Goal: Information Seeking & Learning: Learn about a topic

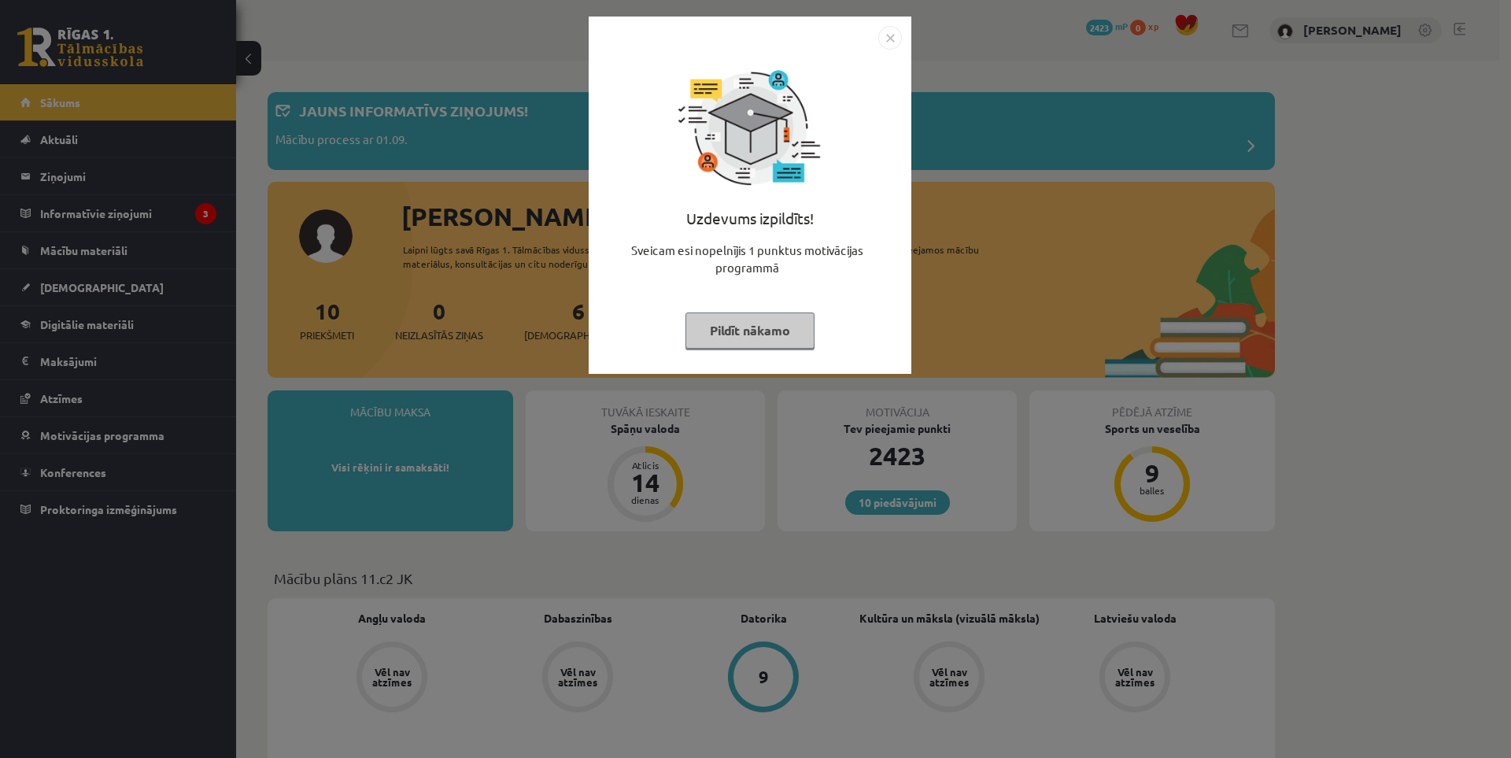
click at [796, 322] on button "Pildīt nākamo" at bounding box center [750, 330] width 129 height 36
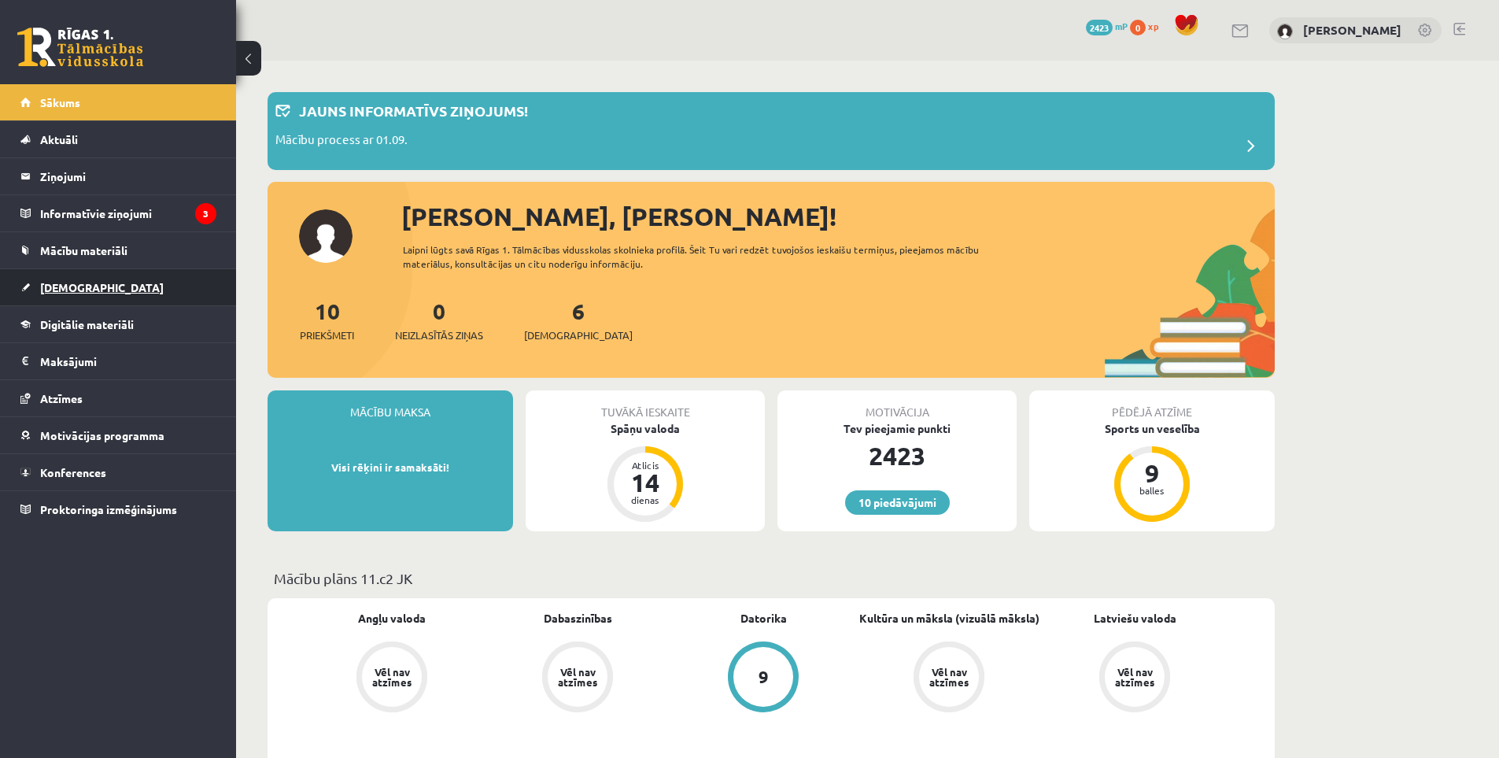
click at [121, 290] on link "[DEMOGRAPHIC_DATA]" at bounding box center [118, 287] width 196 height 36
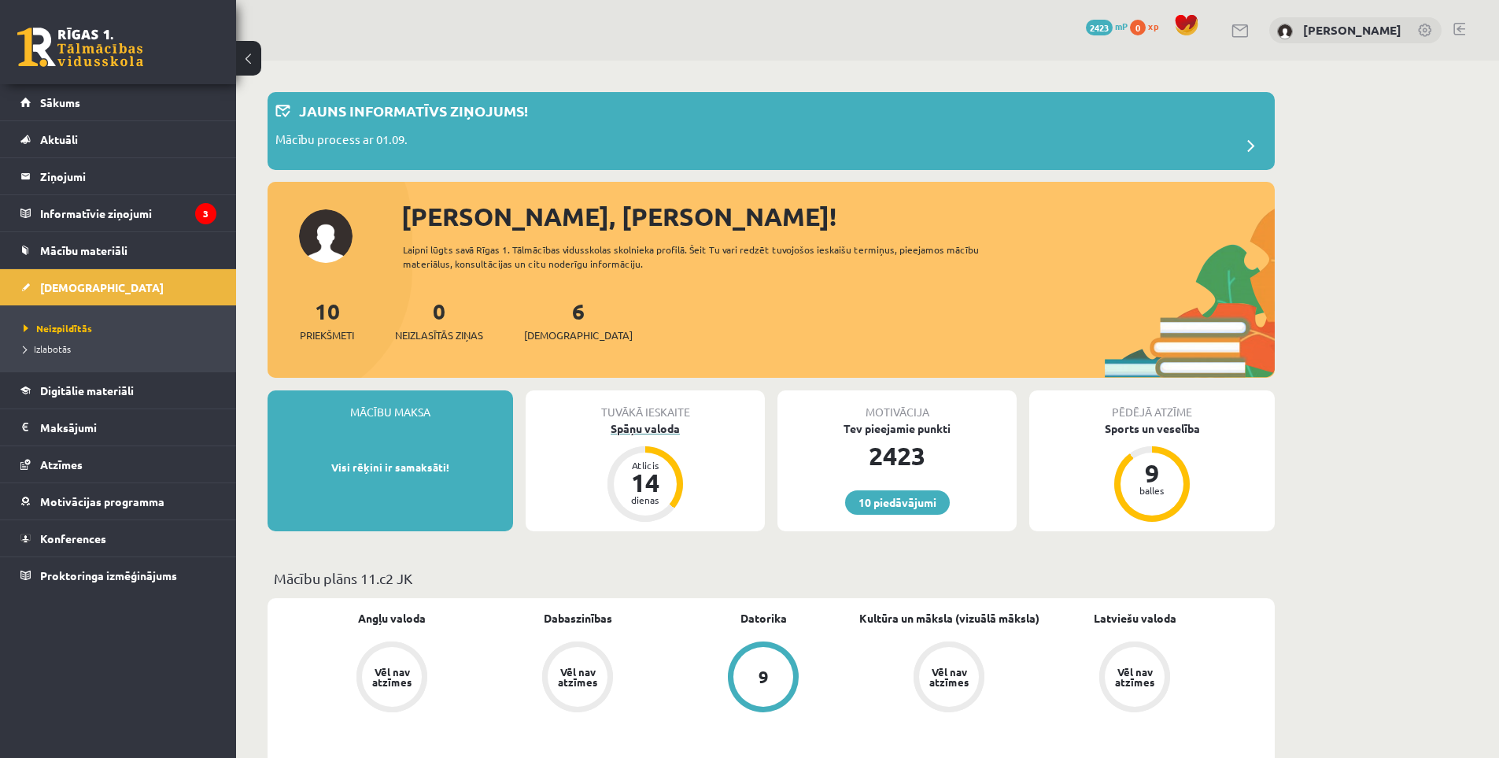
click at [658, 434] on div "Spāņu valoda" at bounding box center [645, 428] width 239 height 17
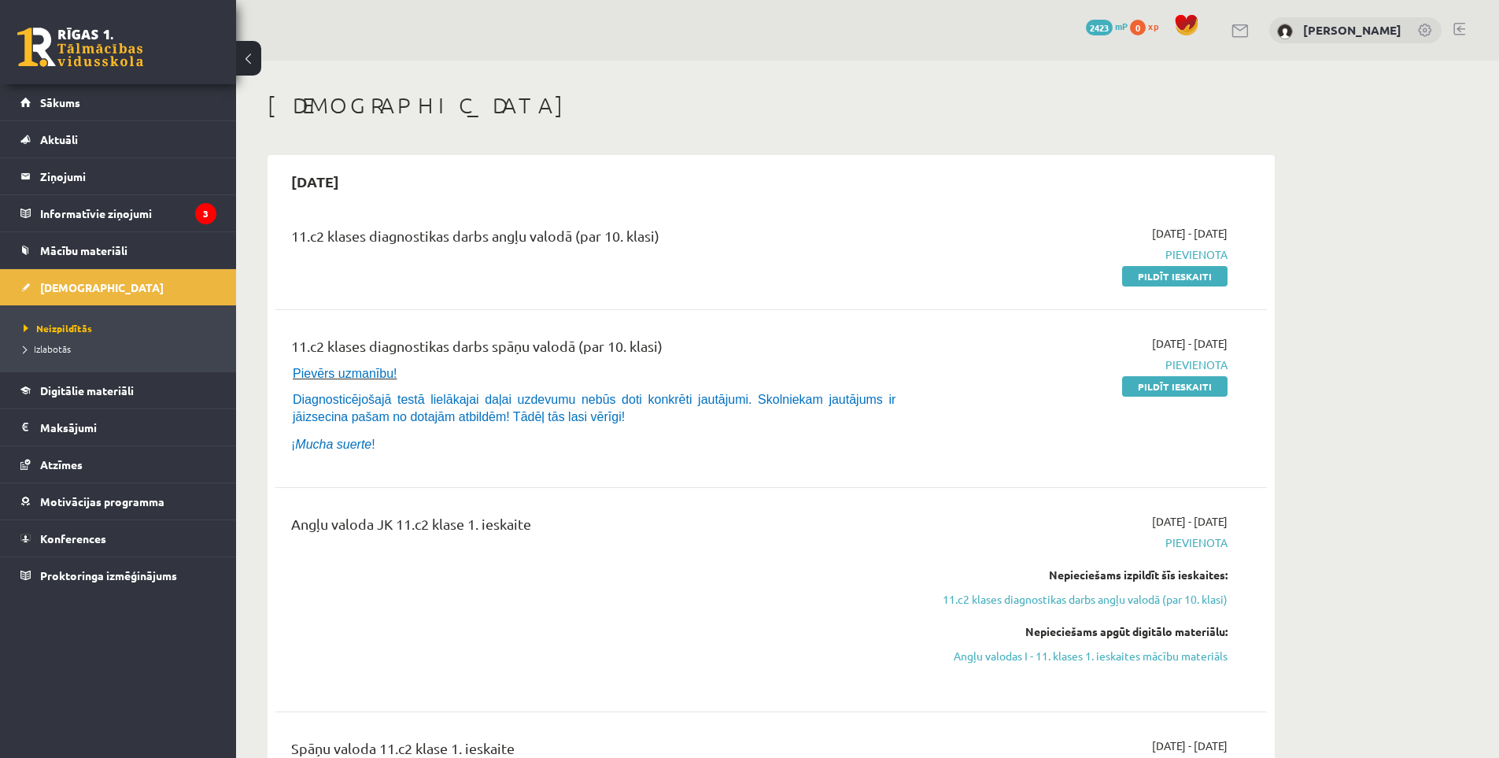
scroll to position [262, 0]
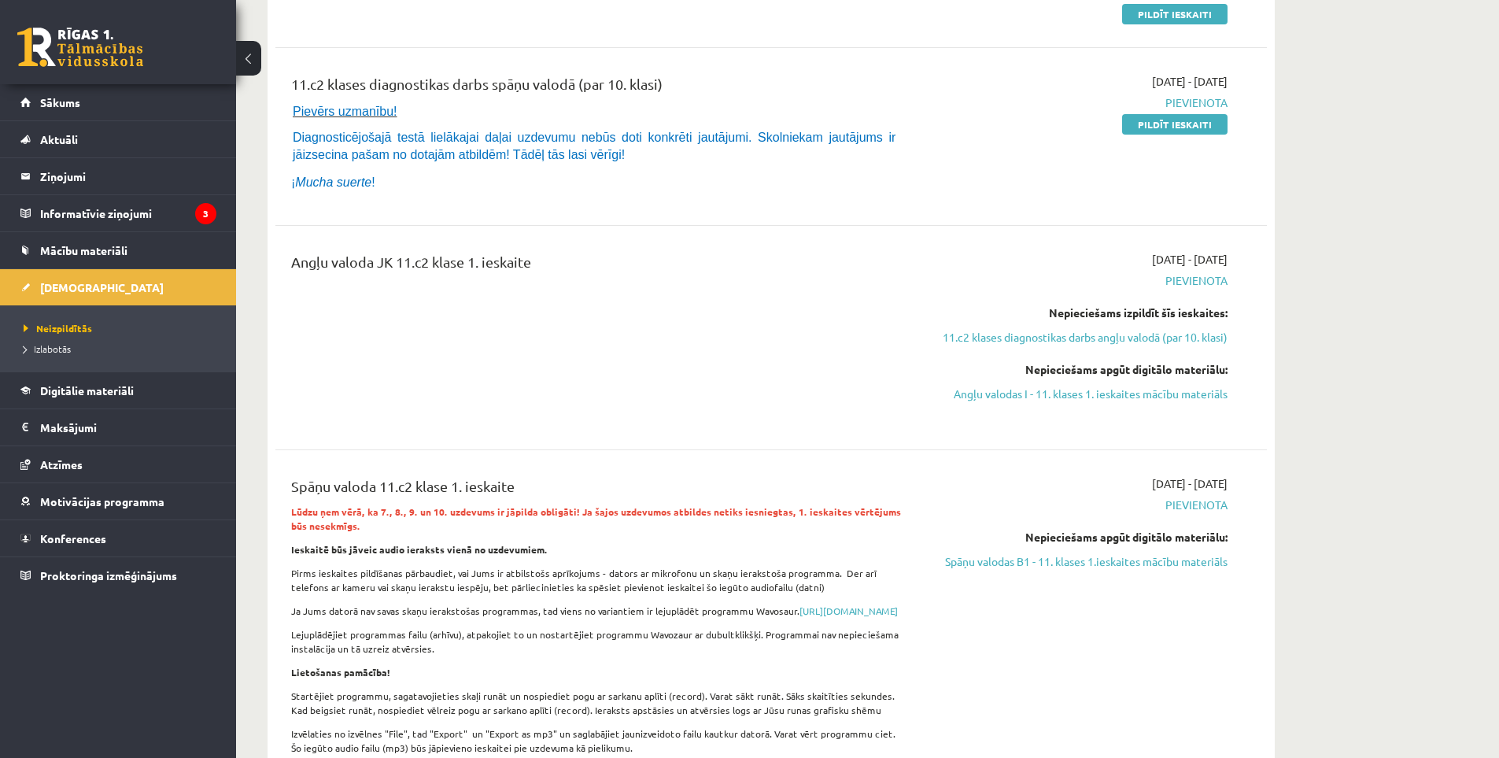
drag, startPoint x: 1097, startPoint y: 389, endPoint x: 896, endPoint y: 84, distance: 365.2
click at [1097, 390] on link "Angļu valodas I - 11. klases 1. ieskaites mācību materiāls" at bounding box center [1079, 394] width 297 height 17
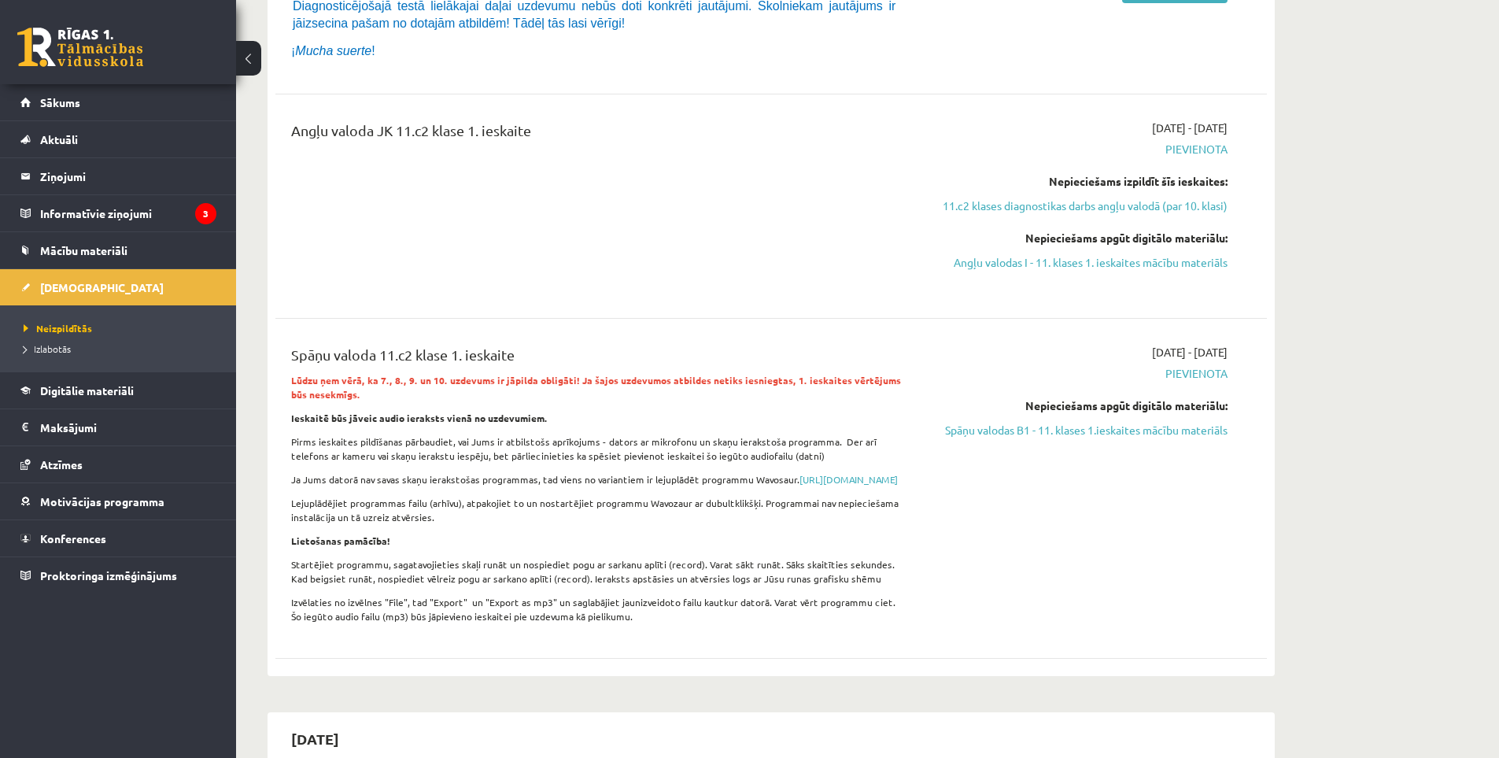
scroll to position [525, 0]
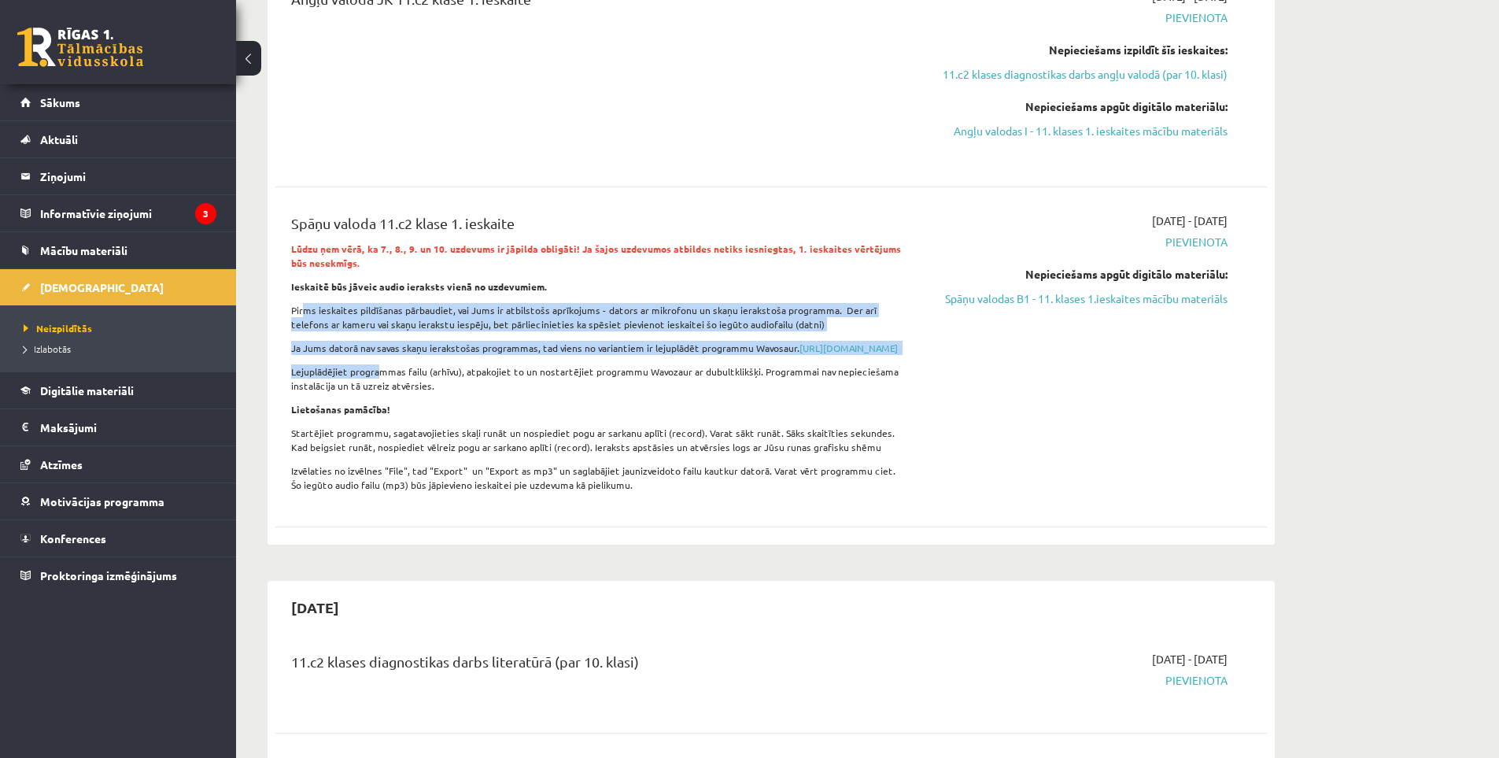
drag, startPoint x: 360, startPoint y: 309, endPoint x: 433, endPoint y: 385, distance: 105.2
click at [380, 385] on div "Spāņu valoda 11.c2 klase 1. ieskaite Lūdzu ņem vērā, ka 7., 8., 9. un 10. uzdev…" at bounding box center [599, 357] width 640 height 289
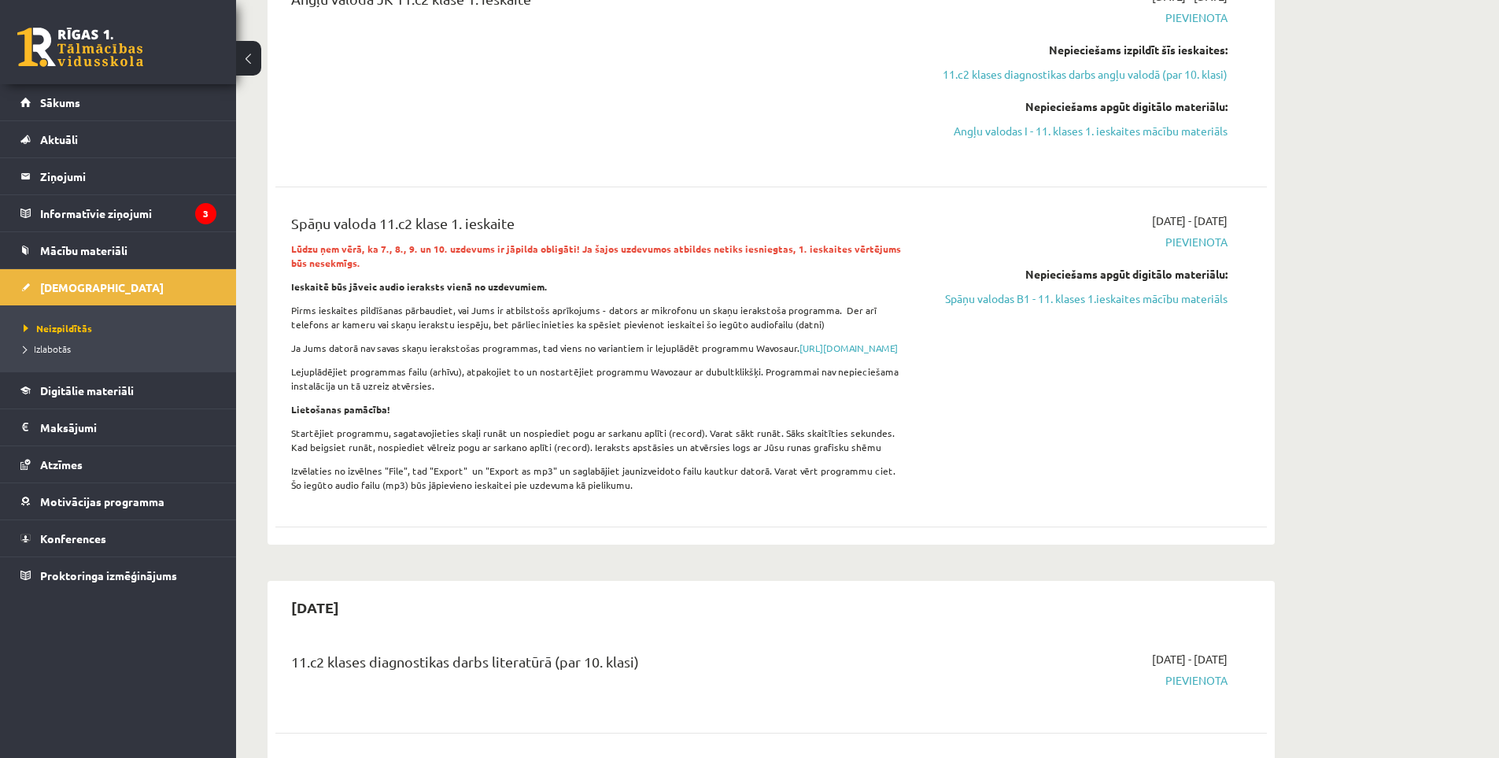
click at [462, 393] on p "Lejuplādējiet programmas failu (arhīvu), atpakojiet to un nostartējiet programm…" at bounding box center [599, 378] width 616 height 28
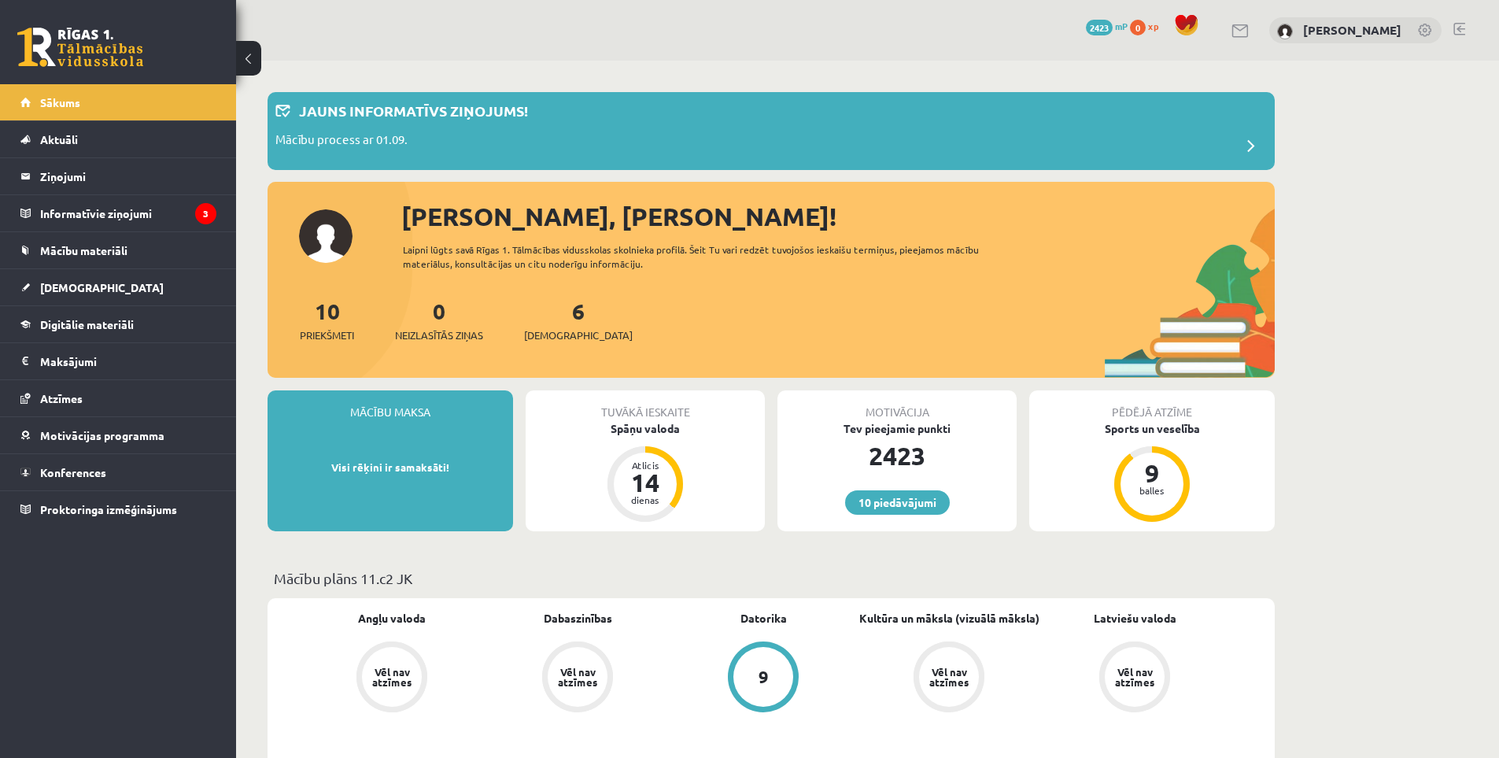
scroll to position [262, 0]
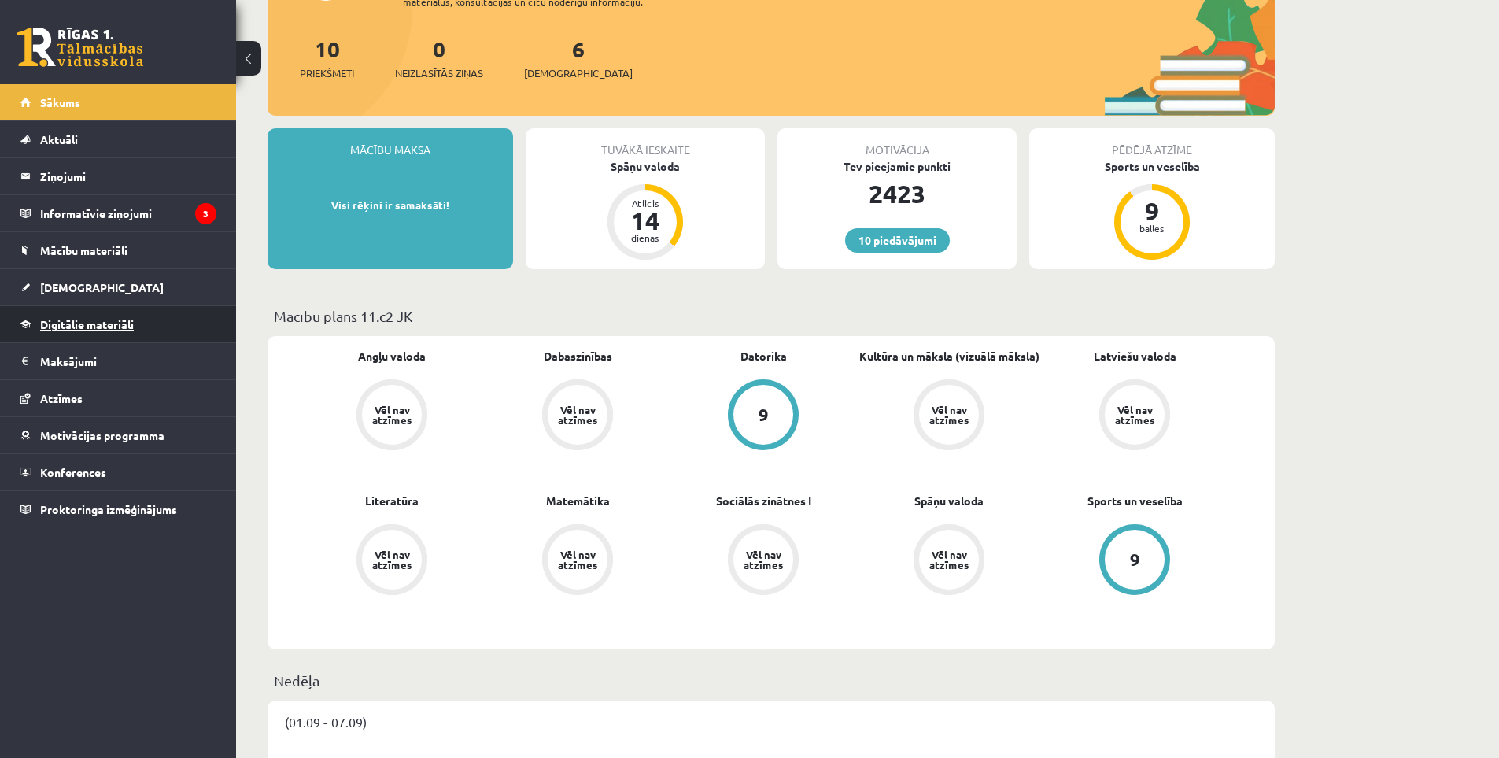
click at [128, 316] on link "Digitālie materiāli" at bounding box center [118, 324] width 196 height 36
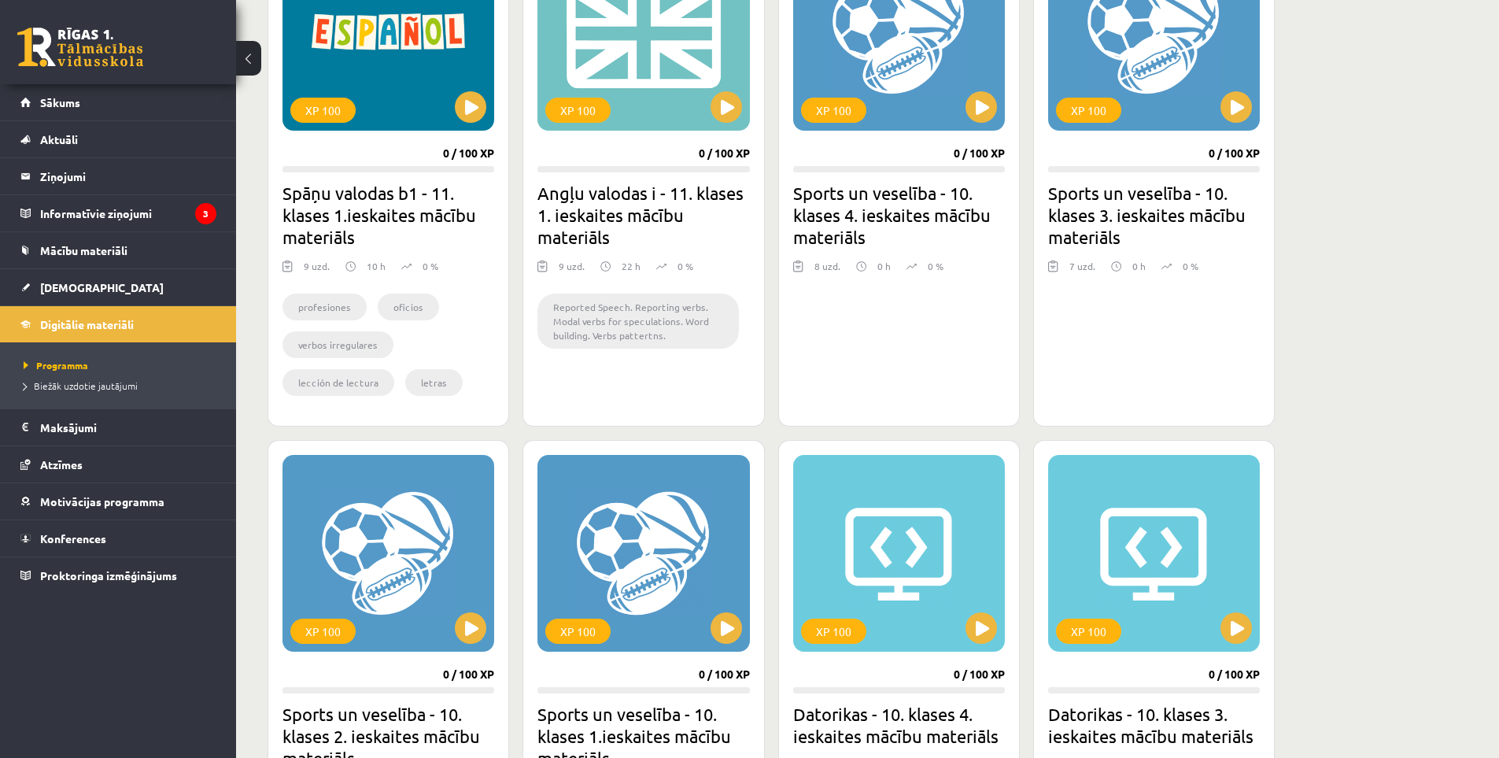
scroll to position [661, 0]
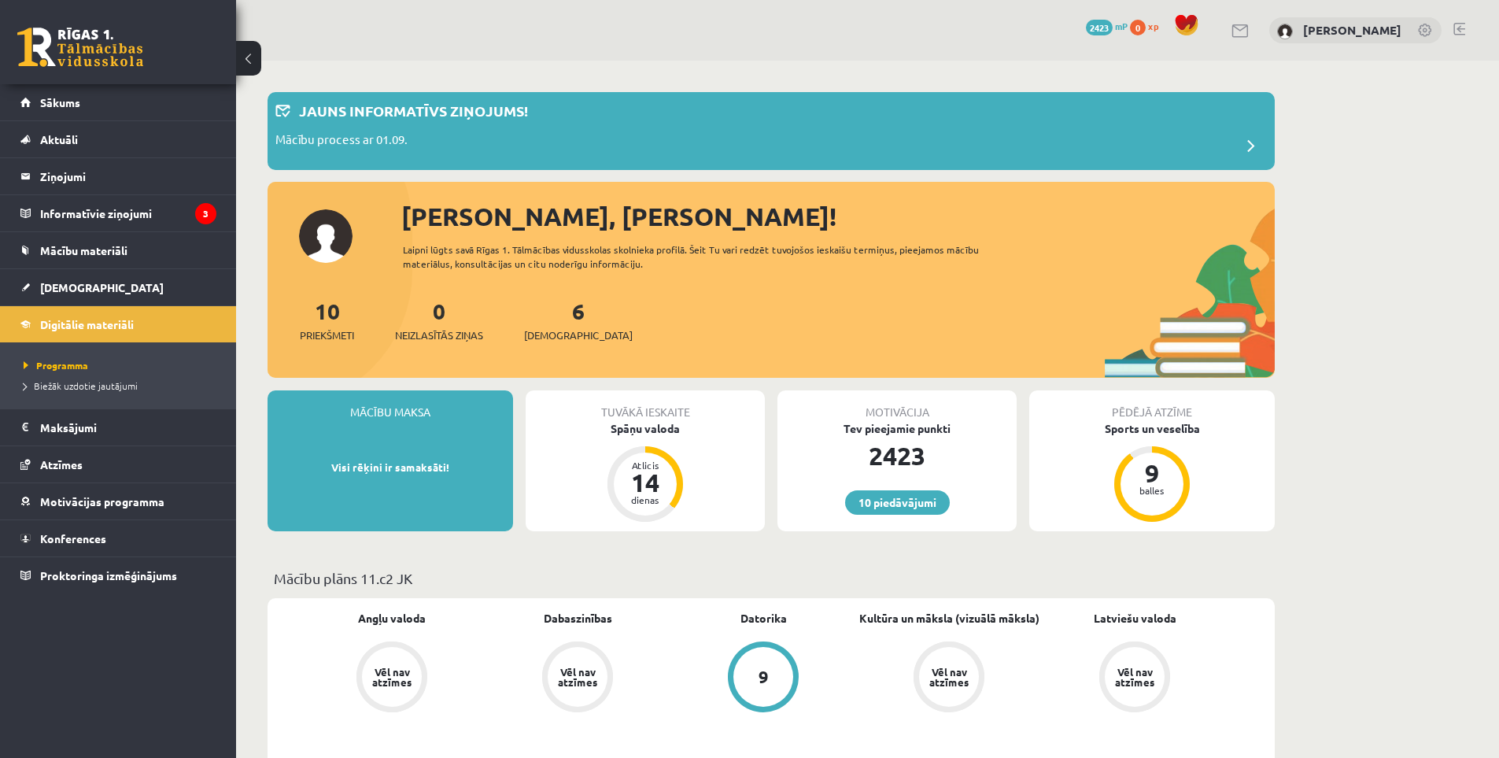
scroll to position [131, 0]
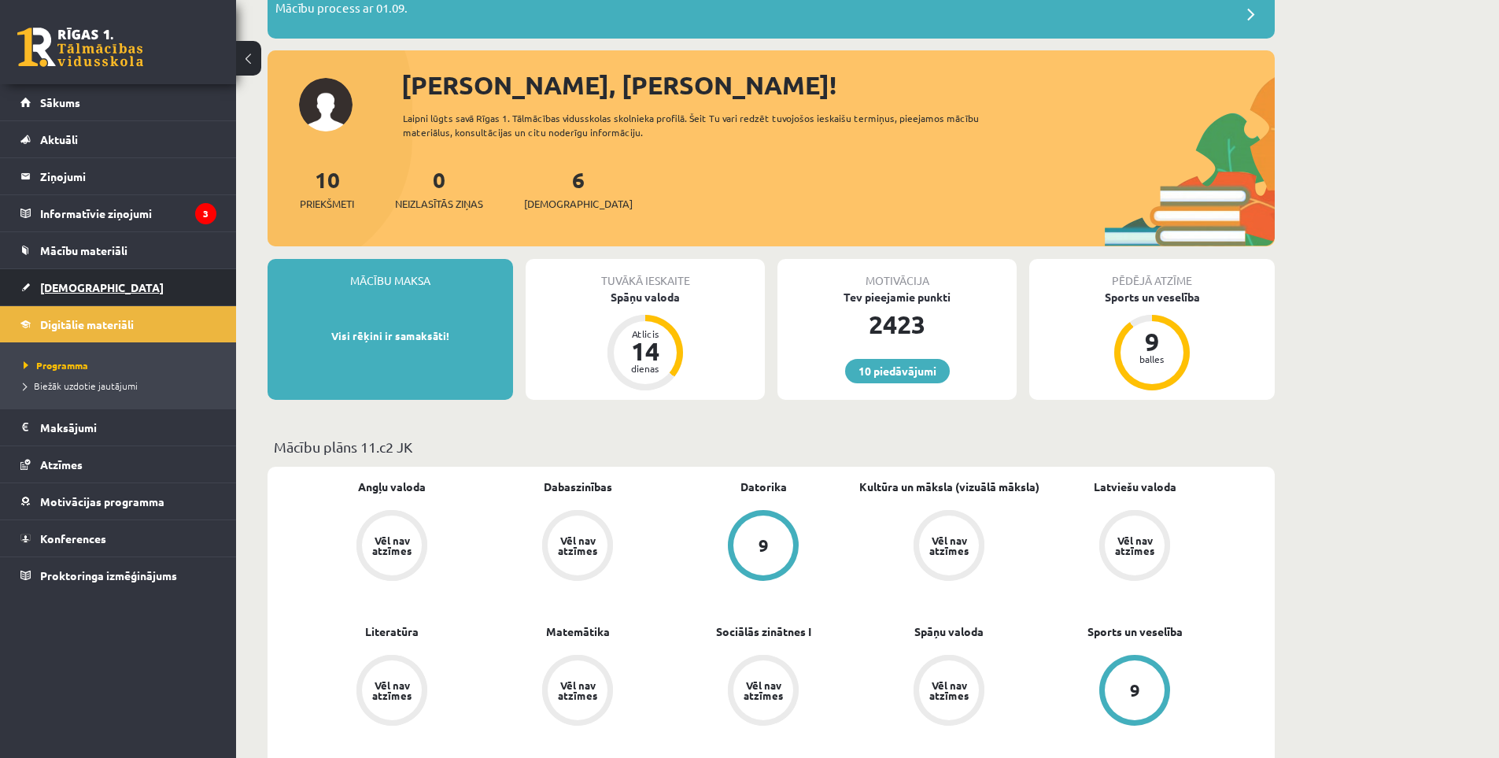
click at [137, 287] on link "[DEMOGRAPHIC_DATA]" at bounding box center [118, 287] width 196 height 36
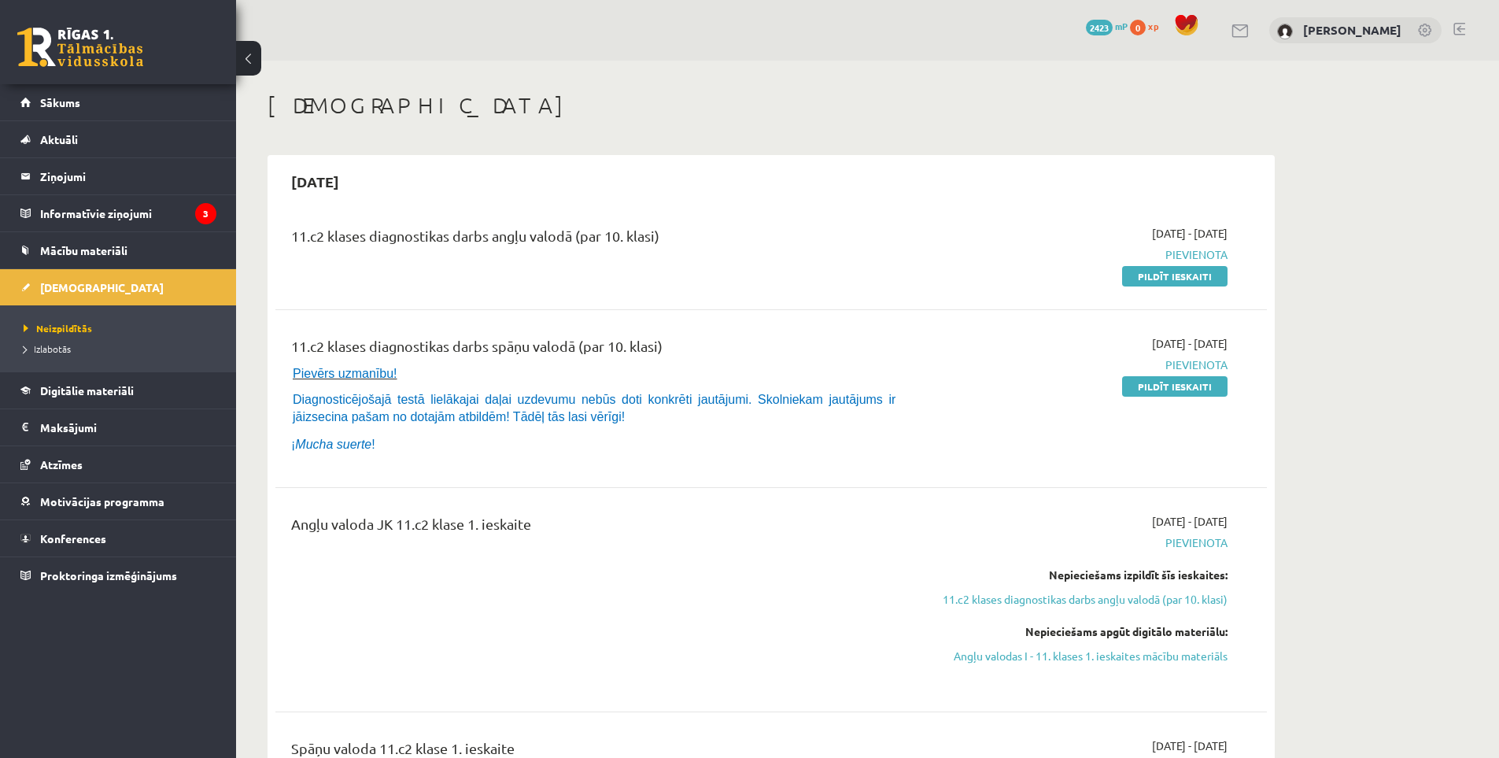
scroll to position [394, 0]
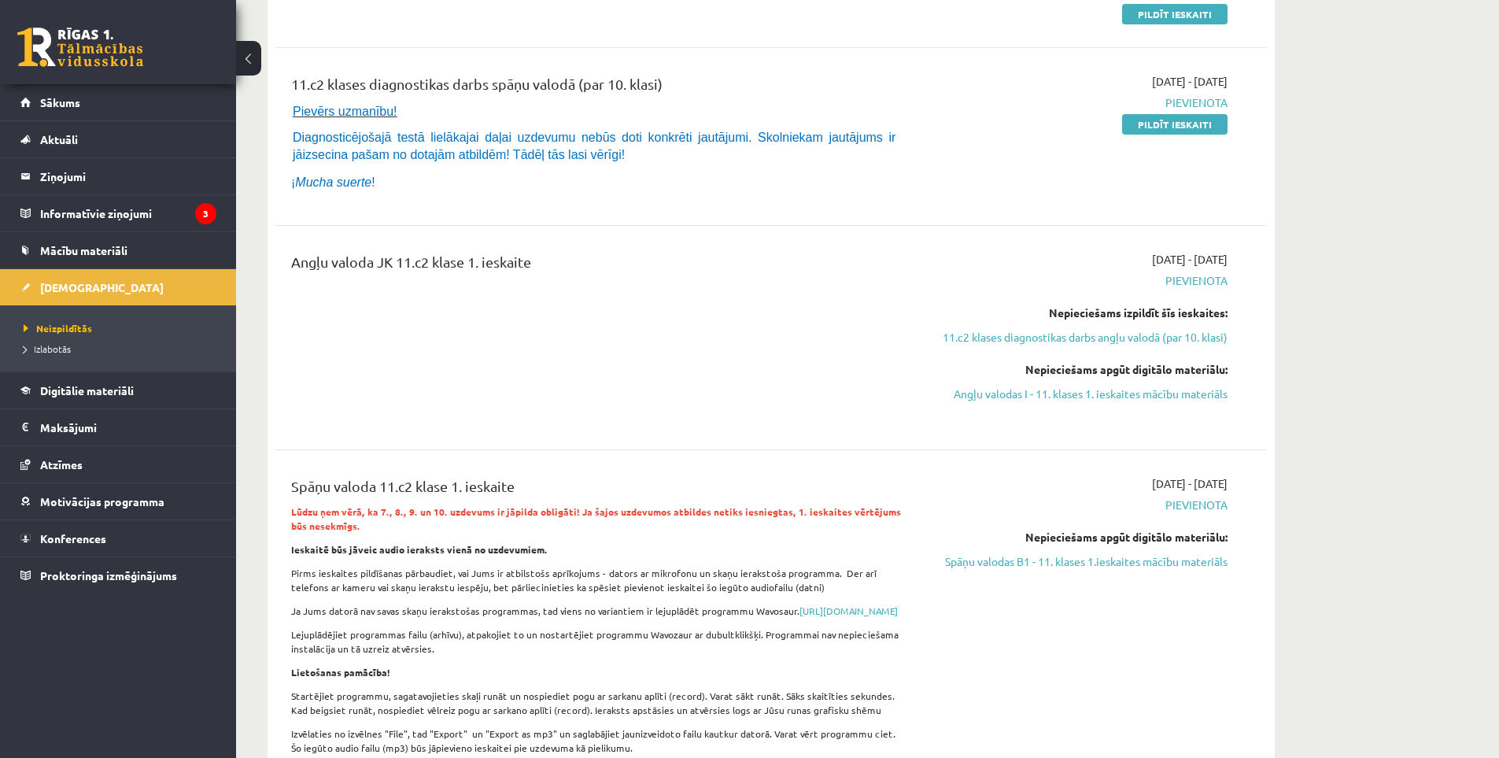
drag, startPoint x: 557, startPoint y: 295, endPoint x: 544, endPoint y: 293, distance: 13.6
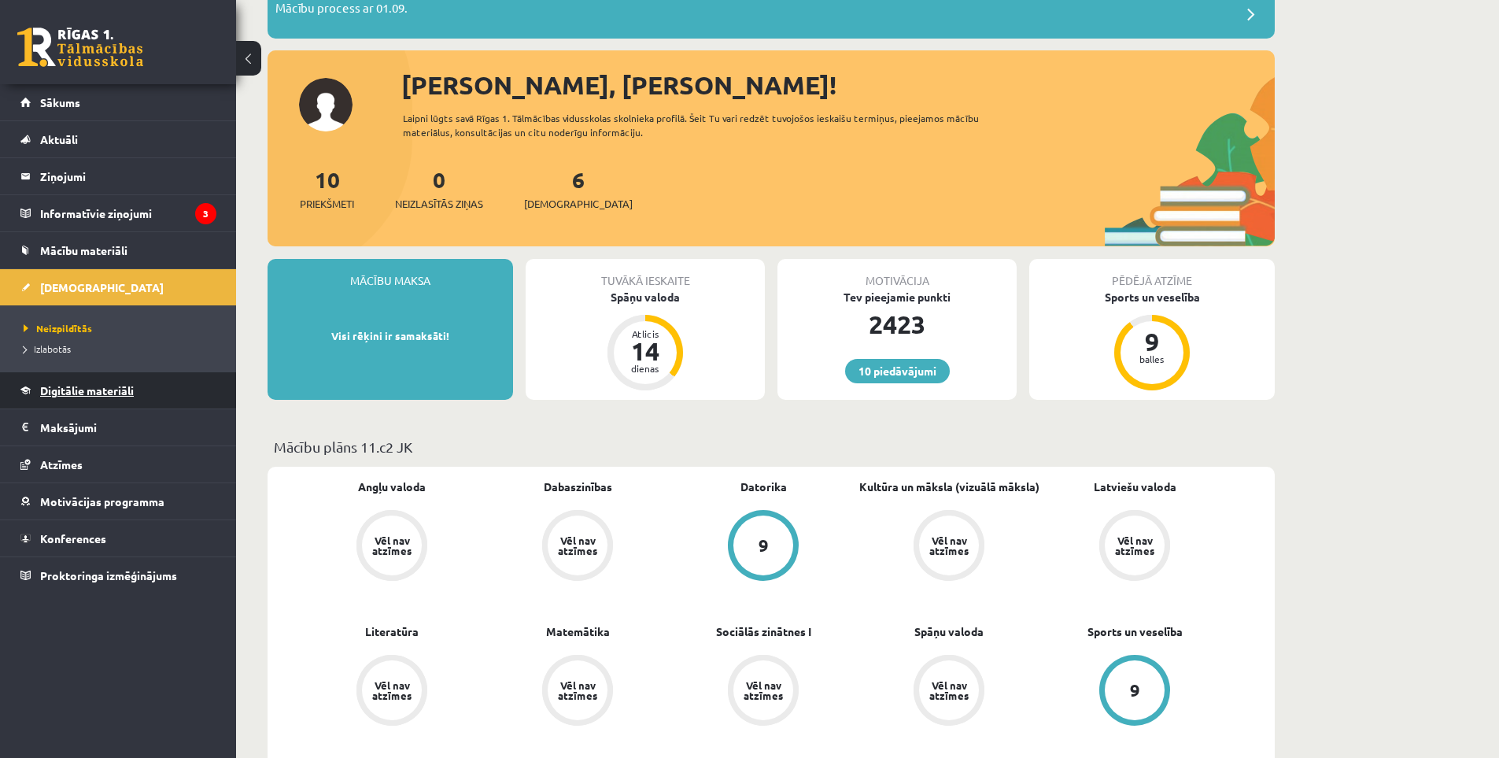
click at [131, 399] on link "Digitālie materiāli" at bounding box center [118, 390] width 196 height 36
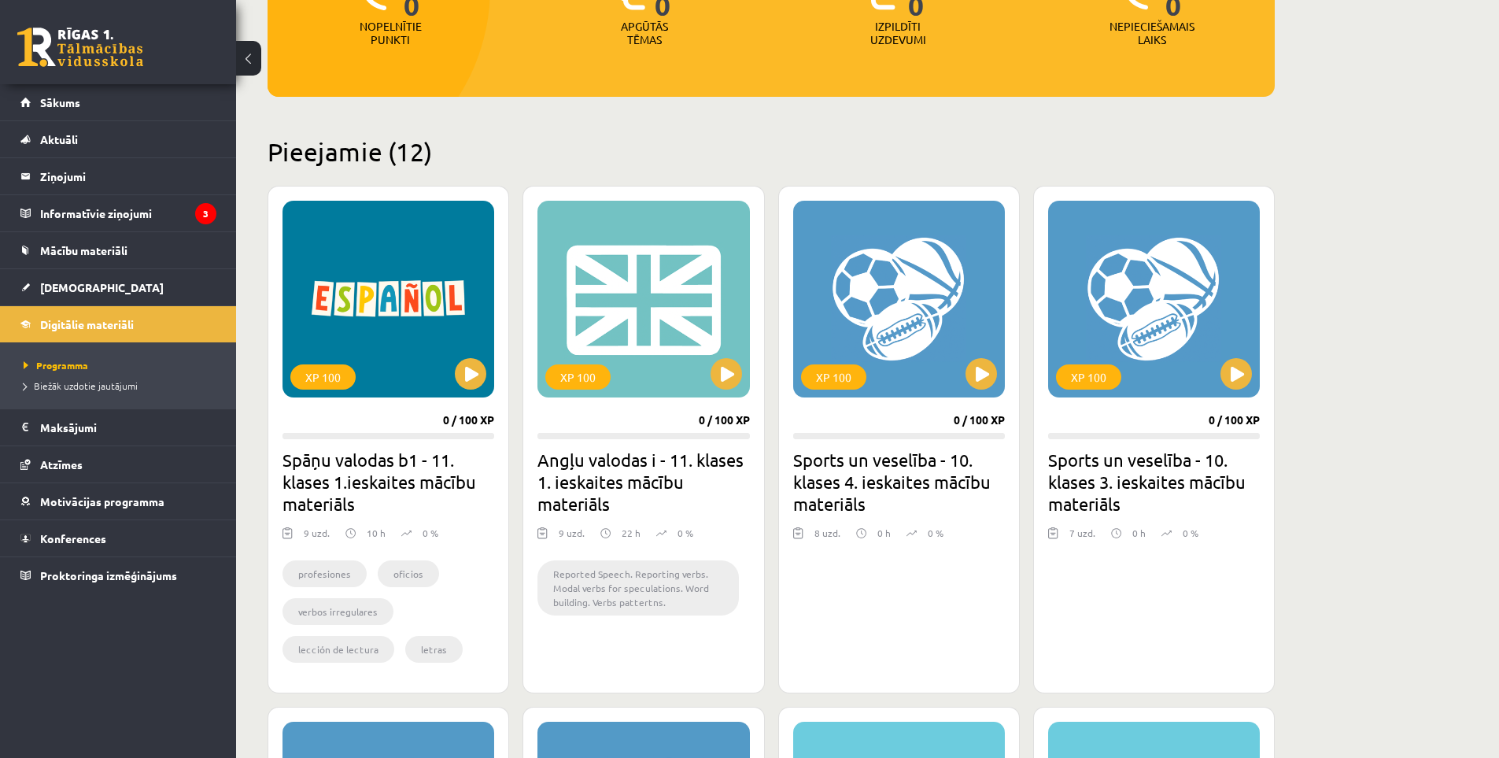
scroll to position [394, 0]
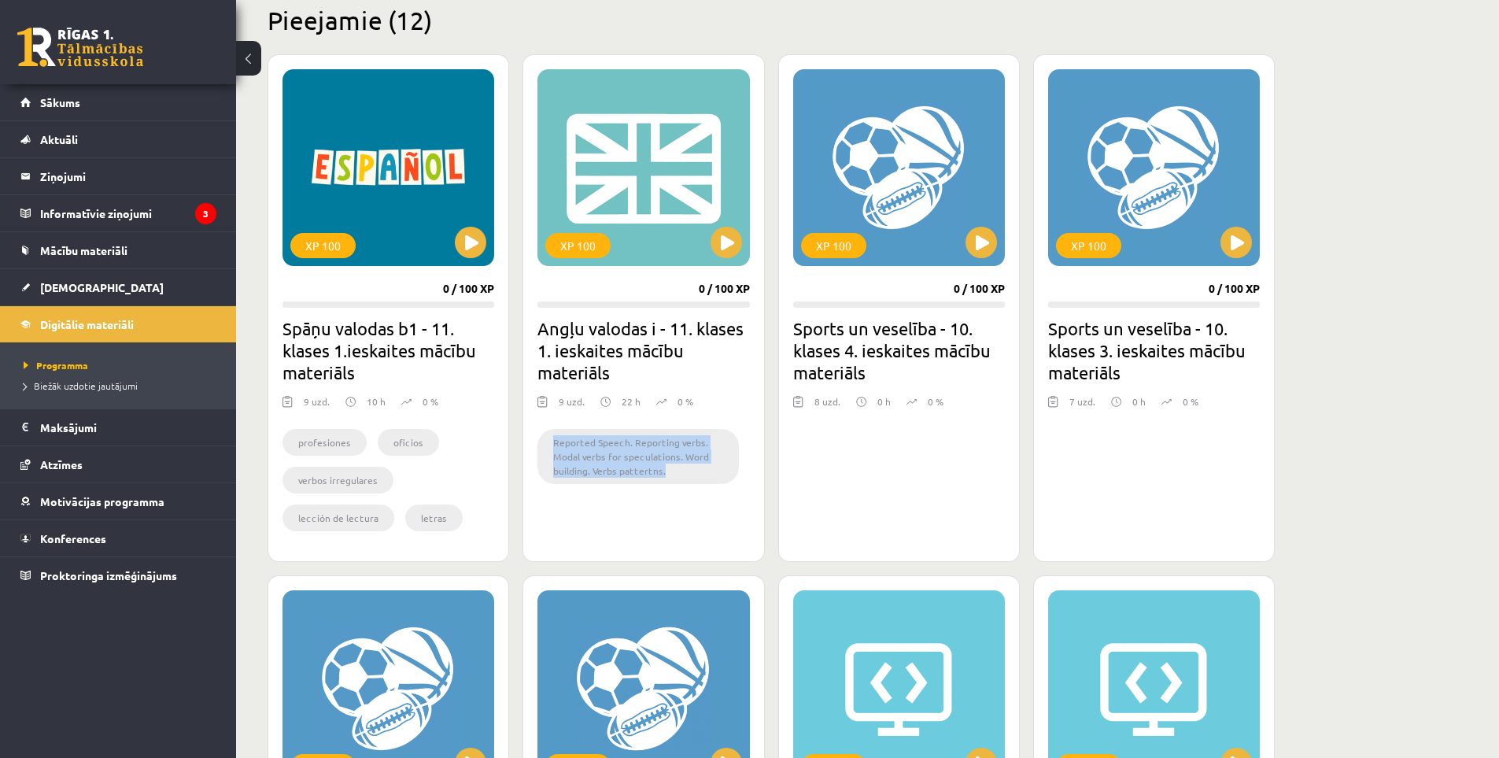
drag, startPoint x: 547, startPoint y: 434, endPoint x: 671, endPoint y: 471, distance: 129.2
click at [671, 471] on li "Reported Speech. Reporting verbs. Modal verbs for speculations. Word building. …" at bounding box center [638, 456] width 201 height 55
click at [660, 476] on div at bounding box center [660, 476] width 0 height 0
click at [643, 512] on div "XP 100 0 / 100 XP Angļu valodas i - 11. klases 1. ieskaites mācību materiāls 9 …" at bounding box center [644, 308] width 242 height 508
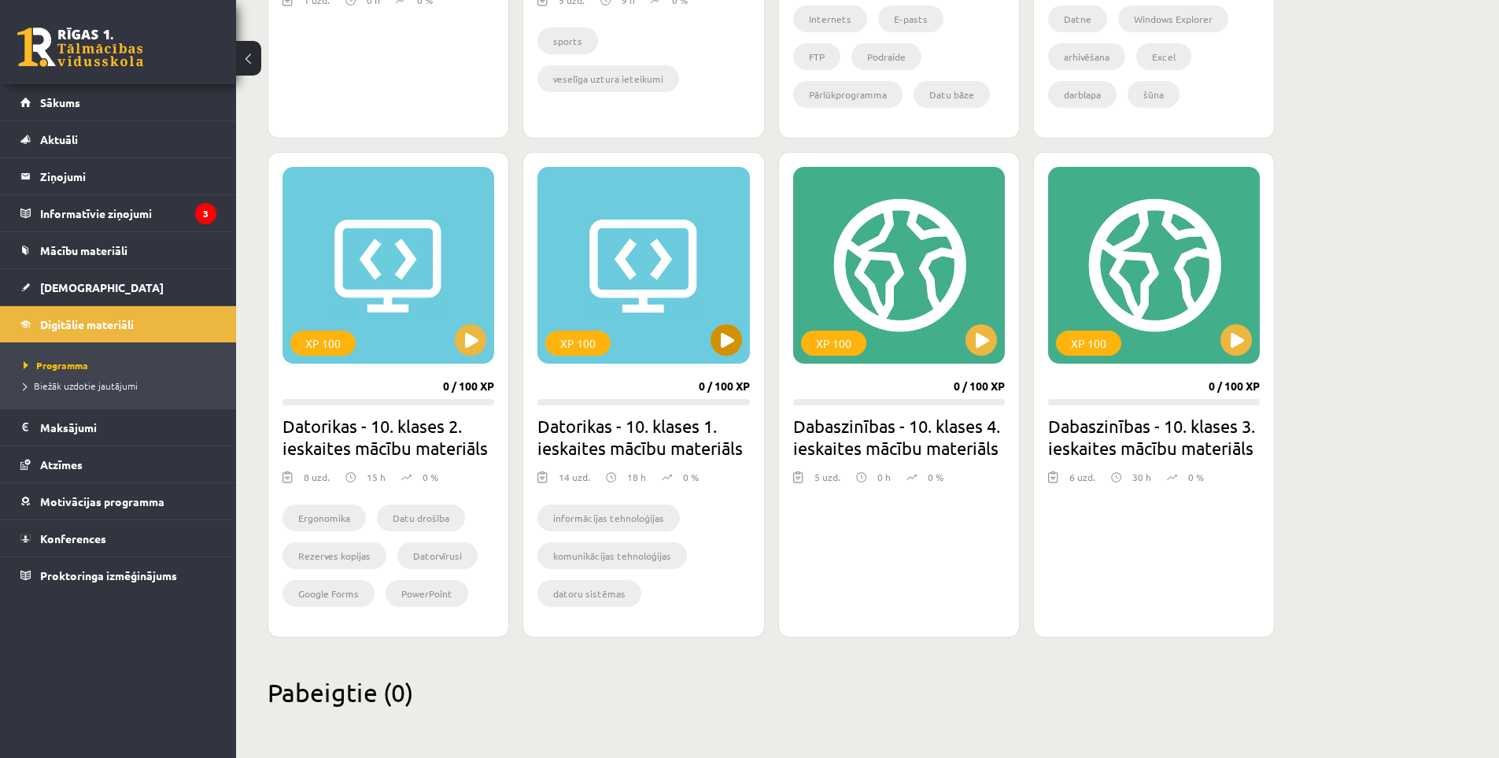
scroll to position [923, 0]
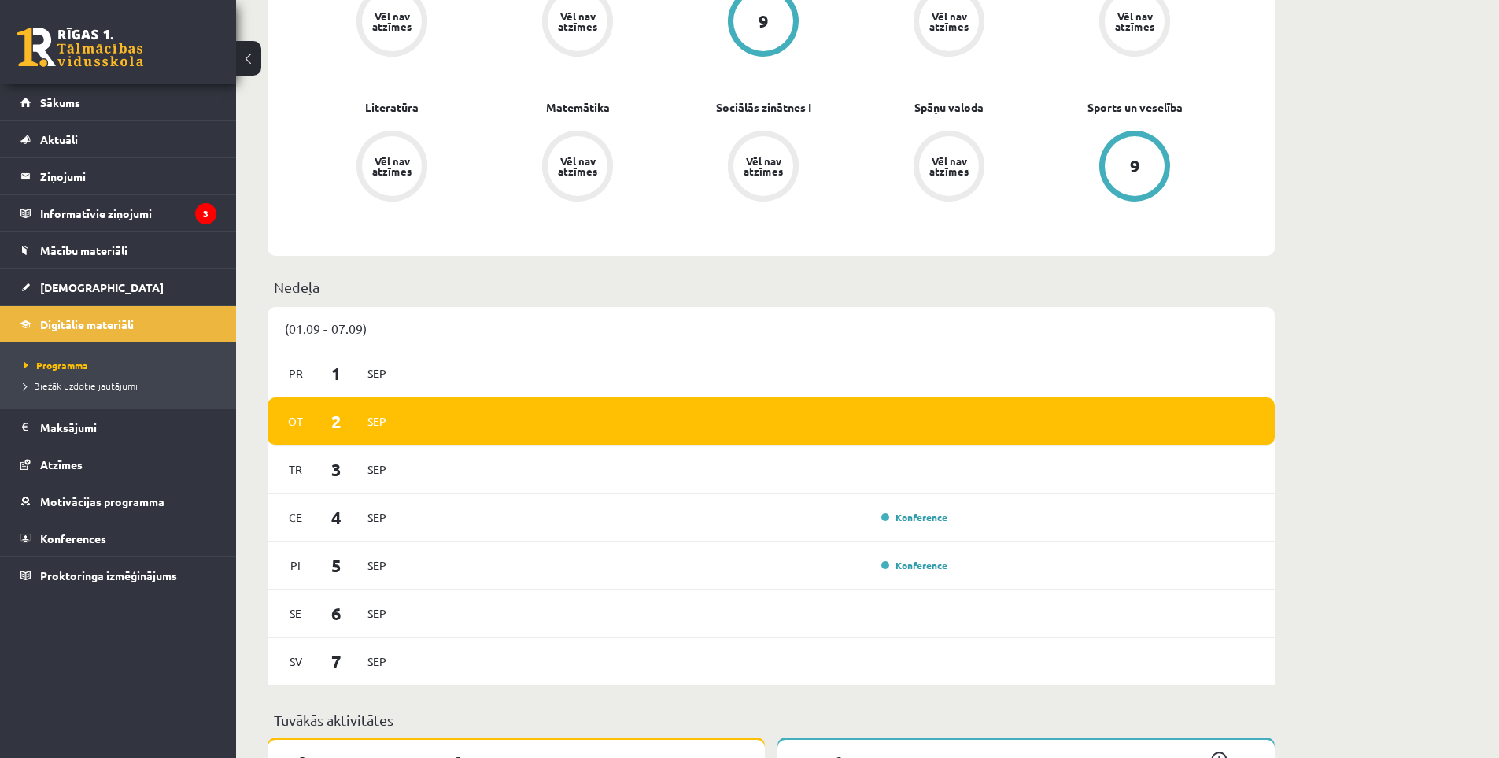
scroll to position [525, 0]
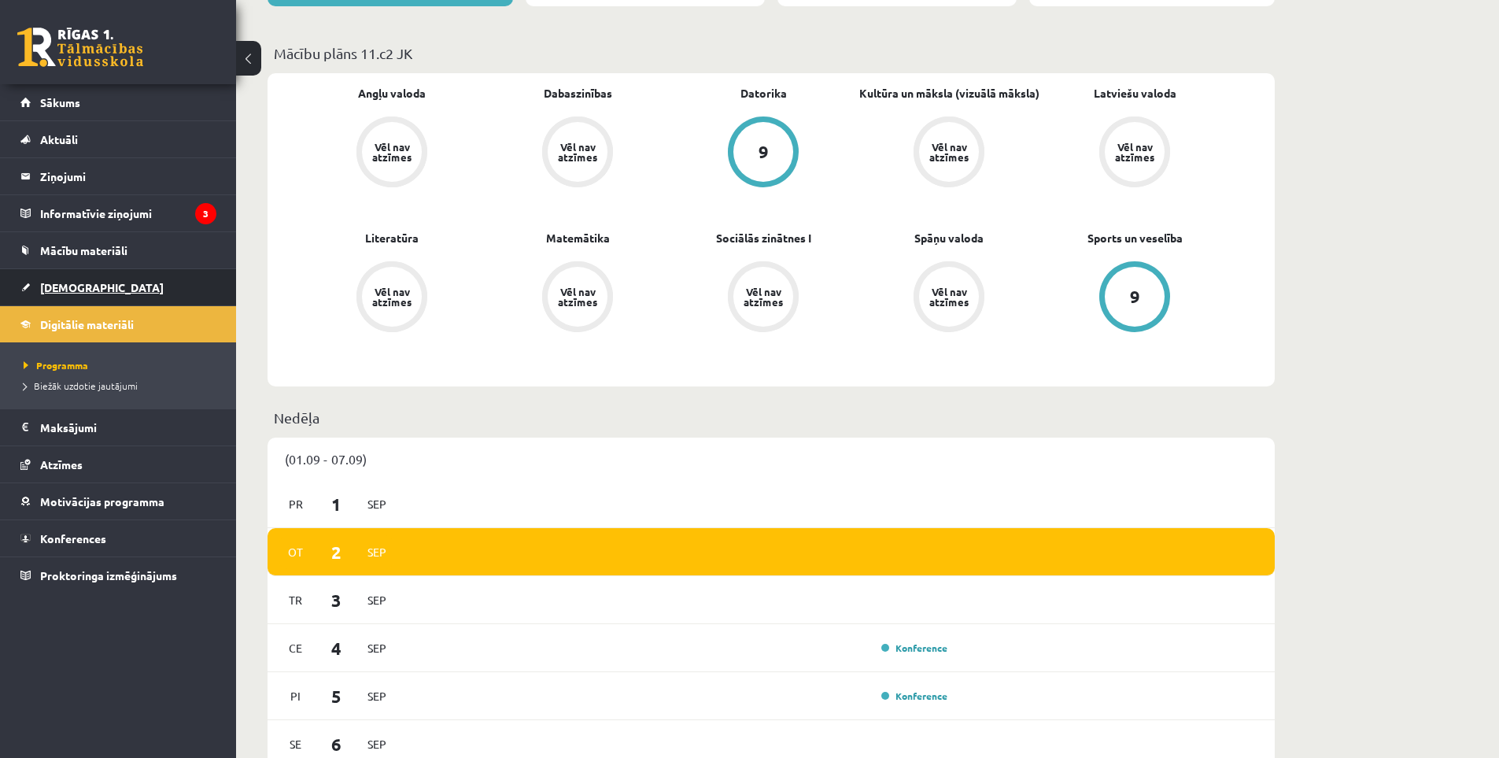
click at [136, 283] on link "[DEMOGRAPHIC_DATA]" at bounding box center [118, 287] width 196 height 36
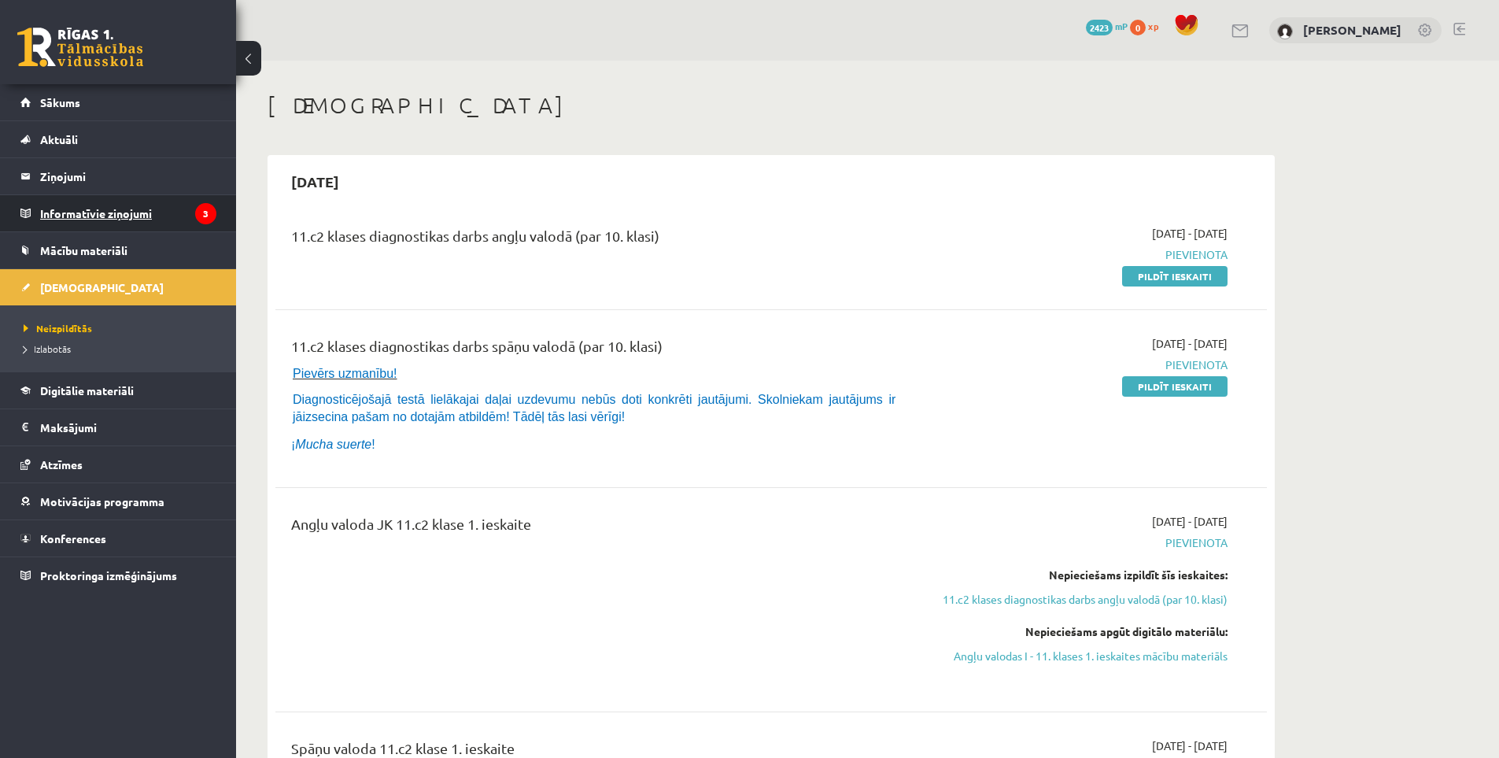
click at [141, 214] on legend "Informatīvie ziņojumi 3" at bounding box center [128, 213] width 176 height 36
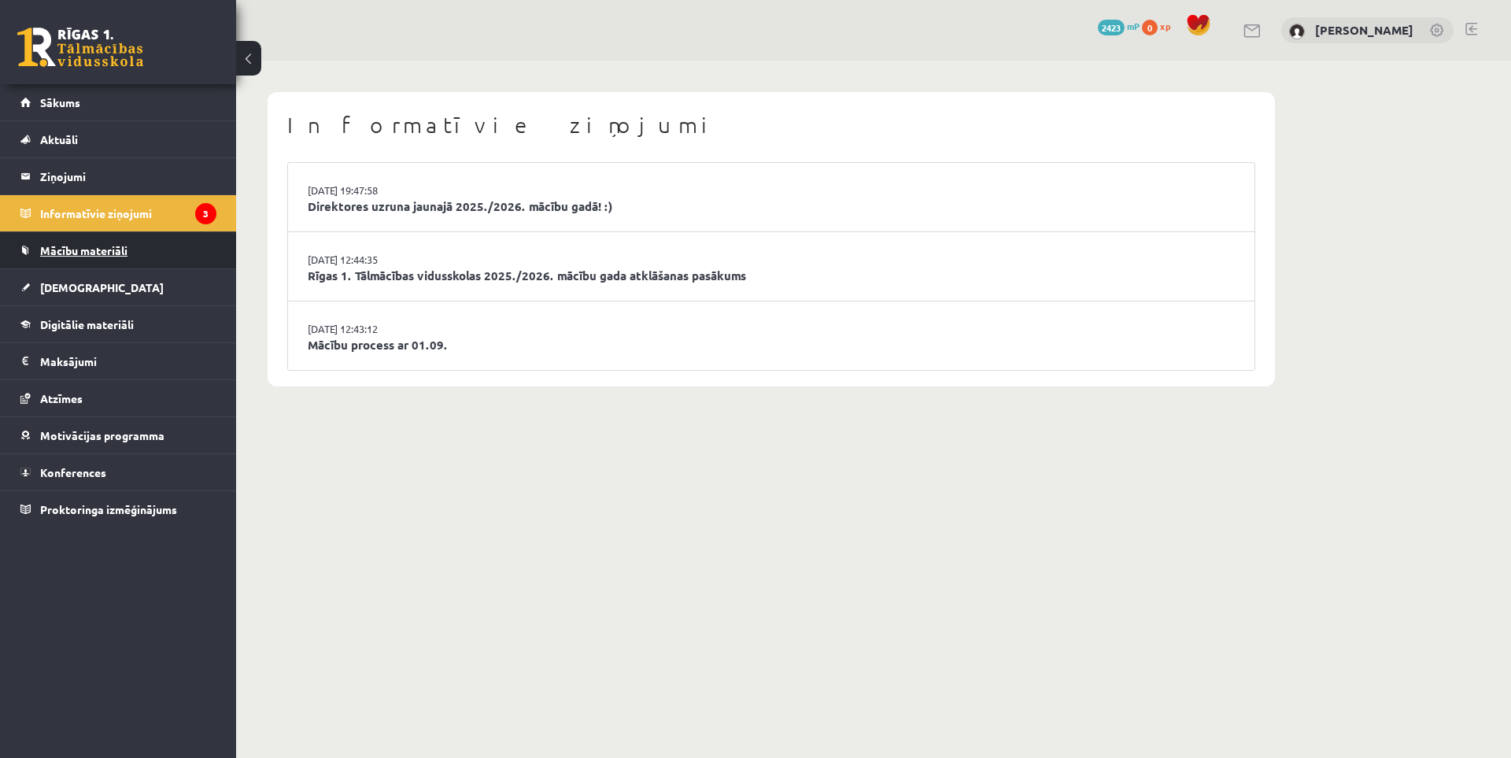
click at [146, 251] on link "Mācību materiāli" at bounding box center [118, 250] width 196 height 36
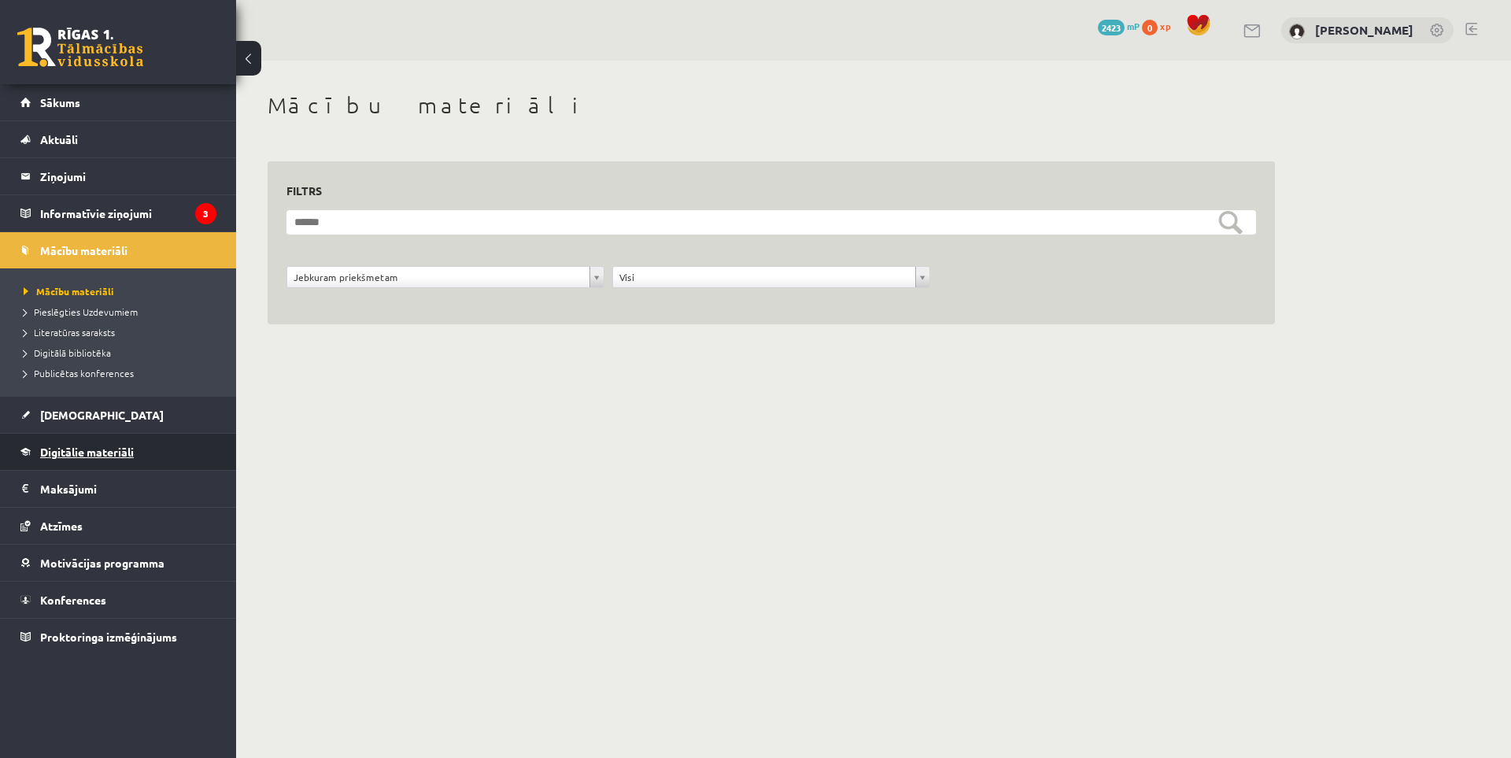
click at [151, 441] on link "Digitālie materiāli" at bounding box center [118, 452] width 196 height 36
